Goal: Navigation & Orientation: Find specific page/section

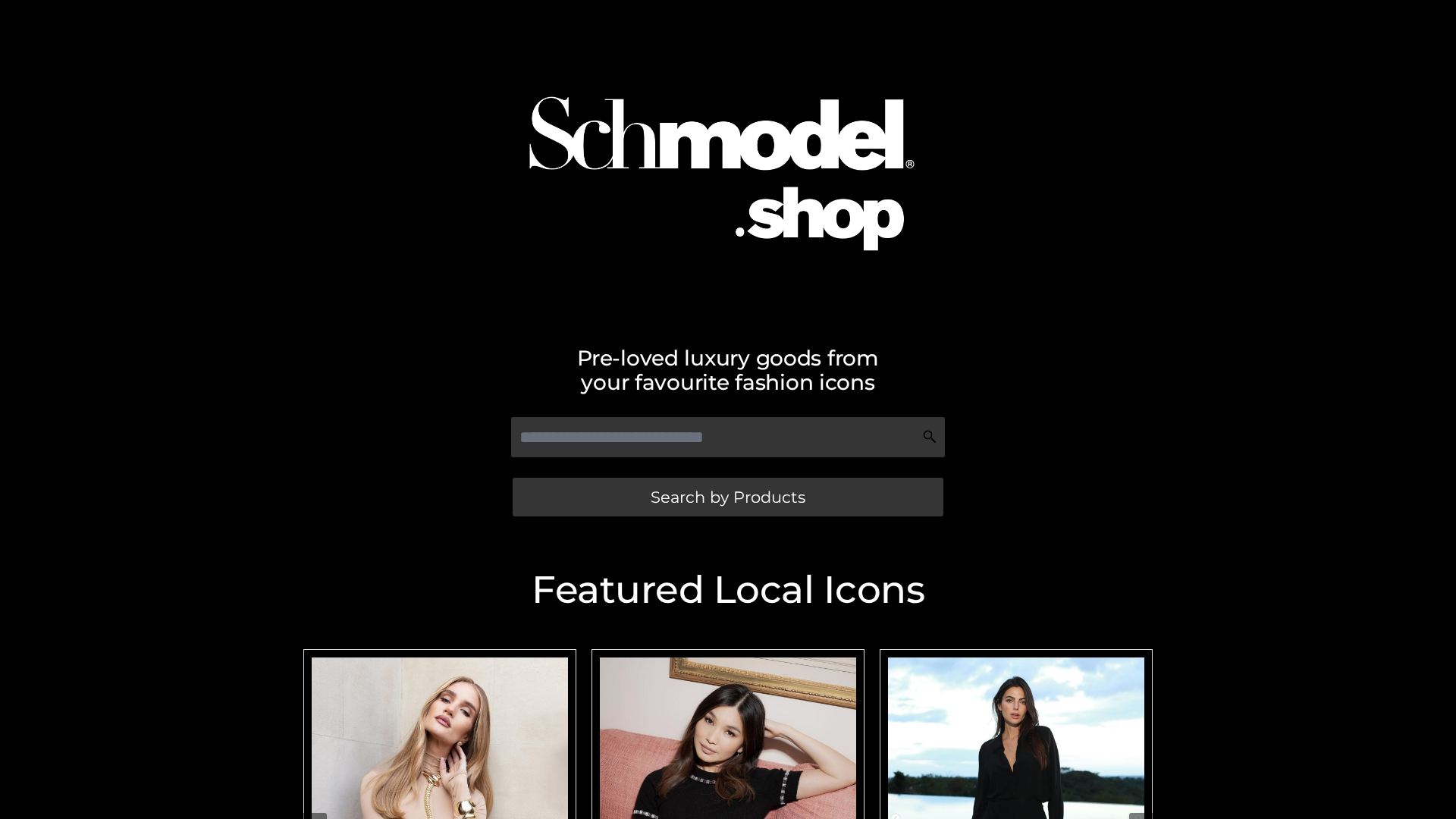
click at [727, 497] on span "Search by Products" at bounding box center [728, 497] width 155 height 16
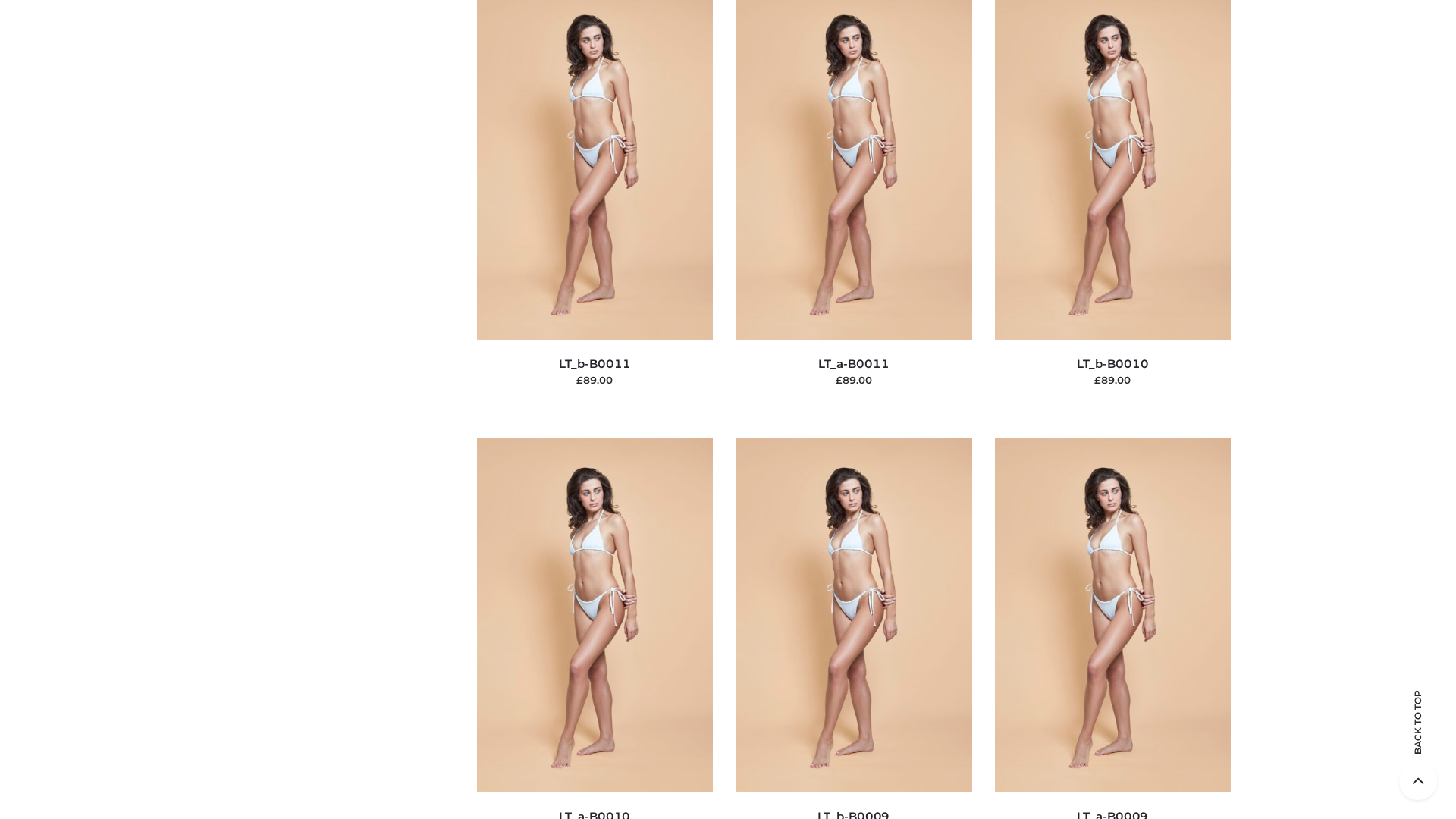
scroll to position [6810, 0]
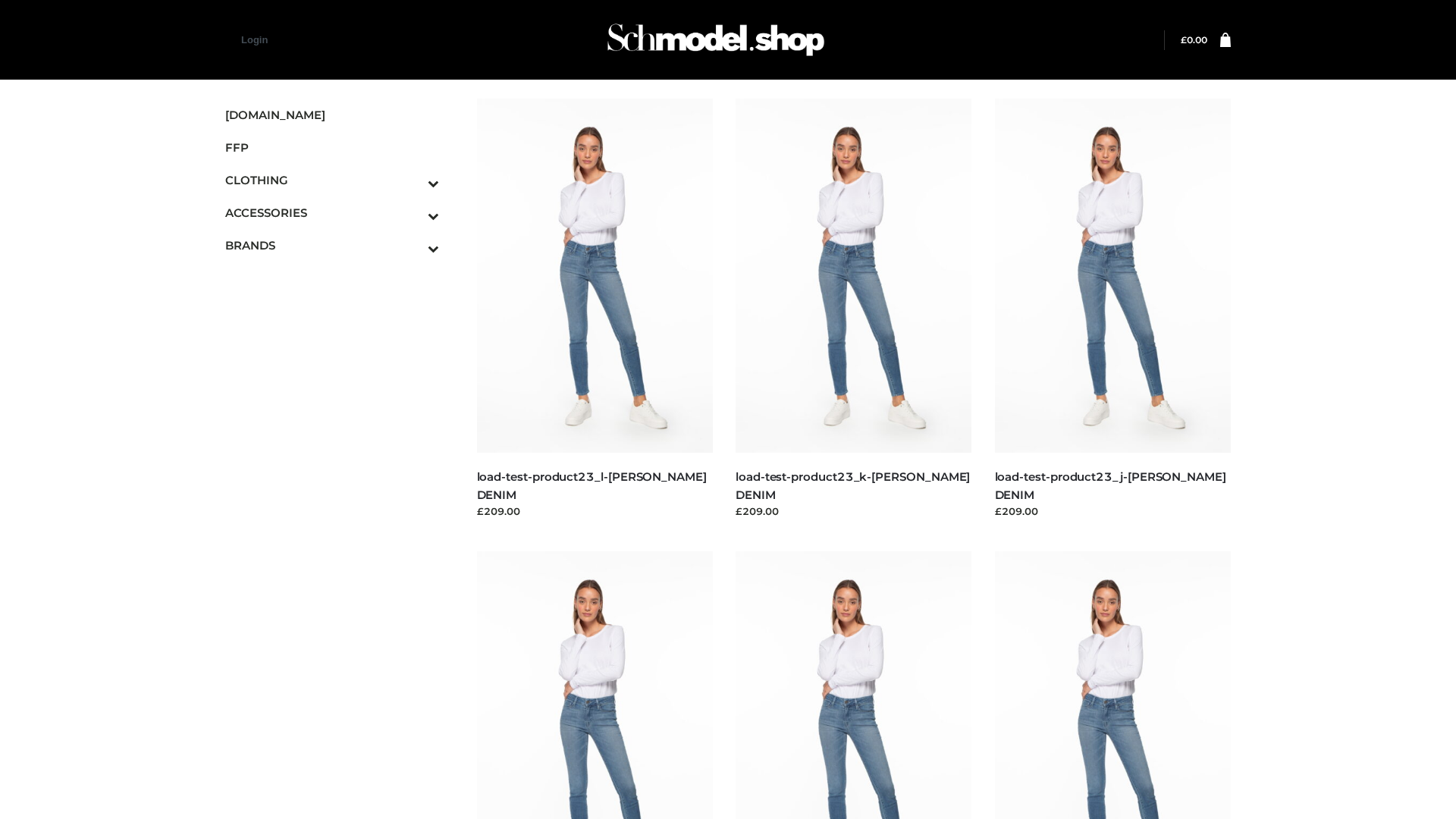
scroll to position [1330, 0]
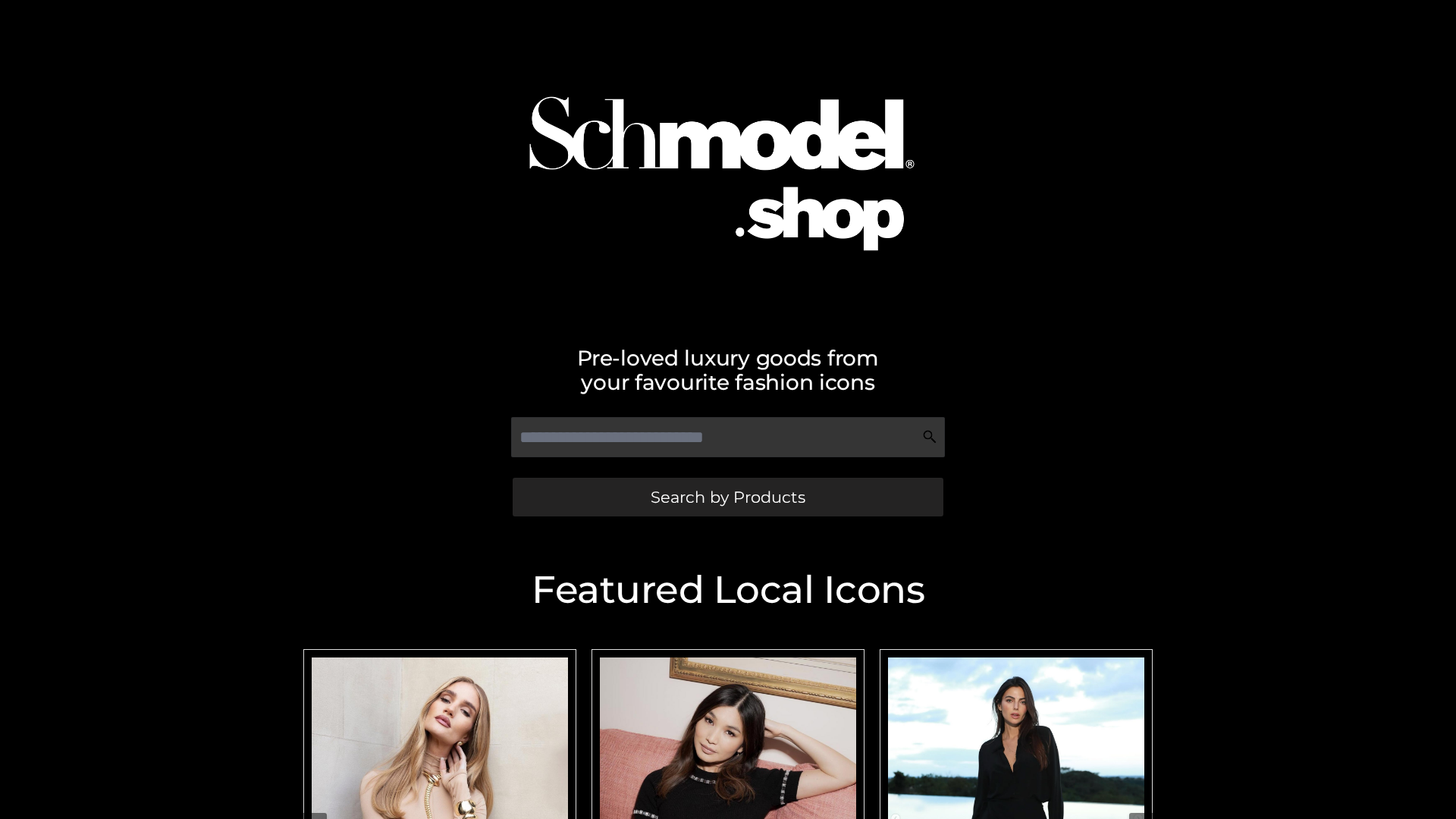
click at [727, 497] on span "Search by Products" at bounding box center [728, 497] width 155 height 16
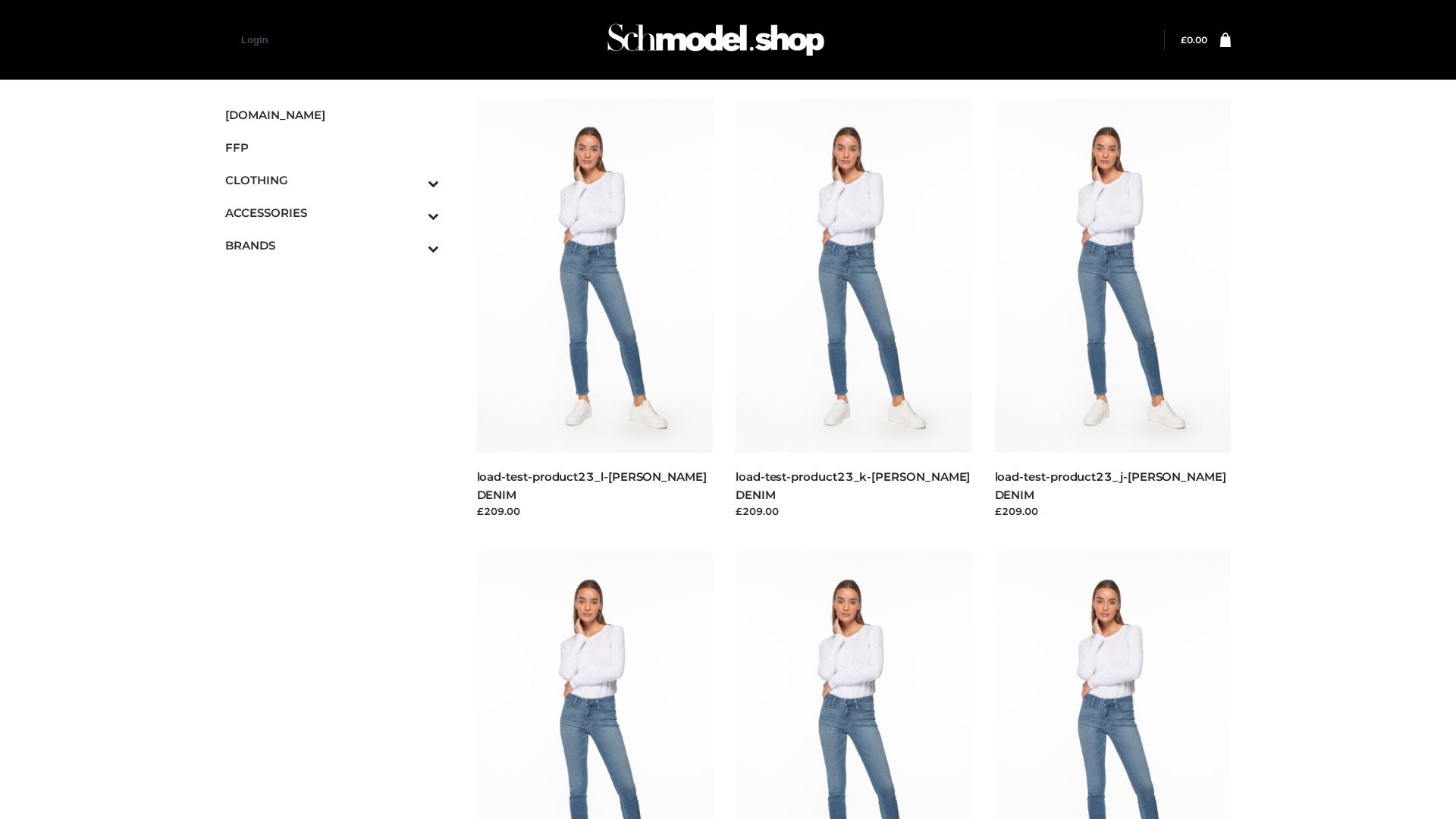
scroll to position [1330, 0]
